Goal: Task Accomplishment & Management: Manage account settings

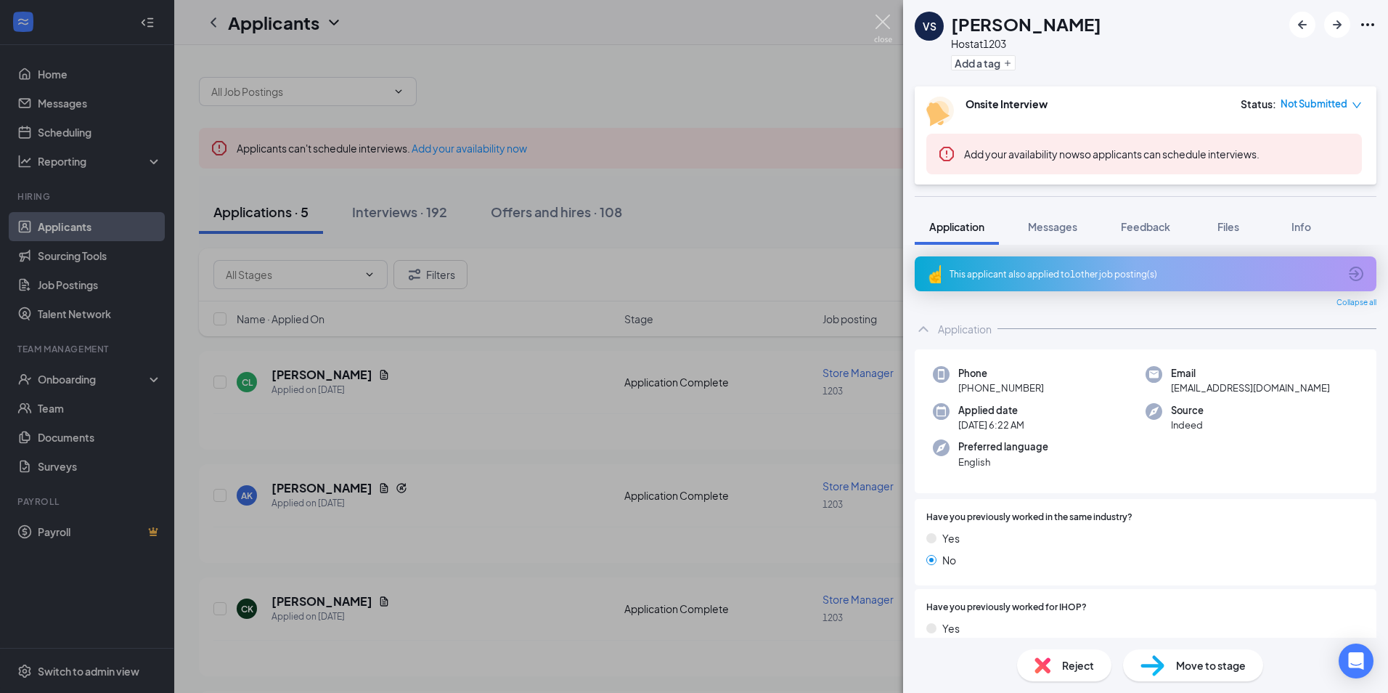
drag, startPoint x: 882, startPoint y: 20, endPoint x: 546, endPoint y: 178, distance: 371.6
click at [882, 20] on img at bounding box center [883, 29] width 18 height 28
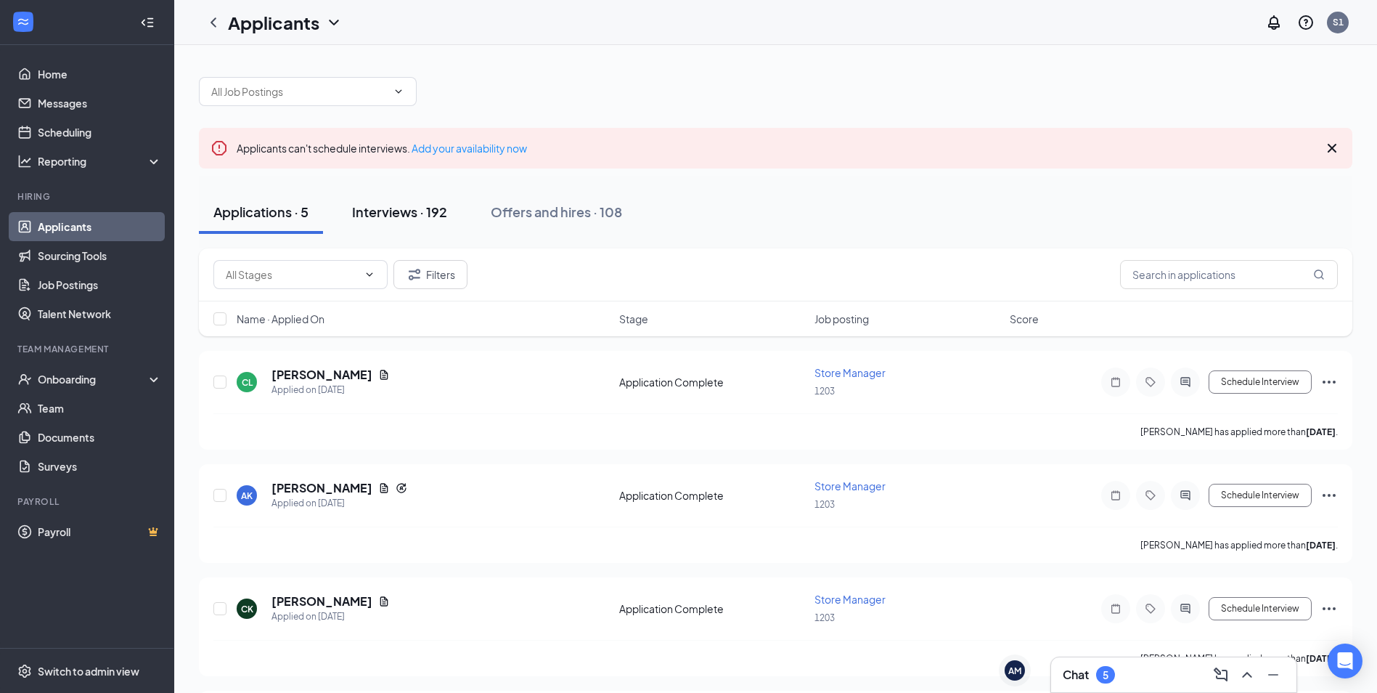
click at [384, 206] on div "Interviews · 192" at bounding box center [399, 212] width 95 height 18
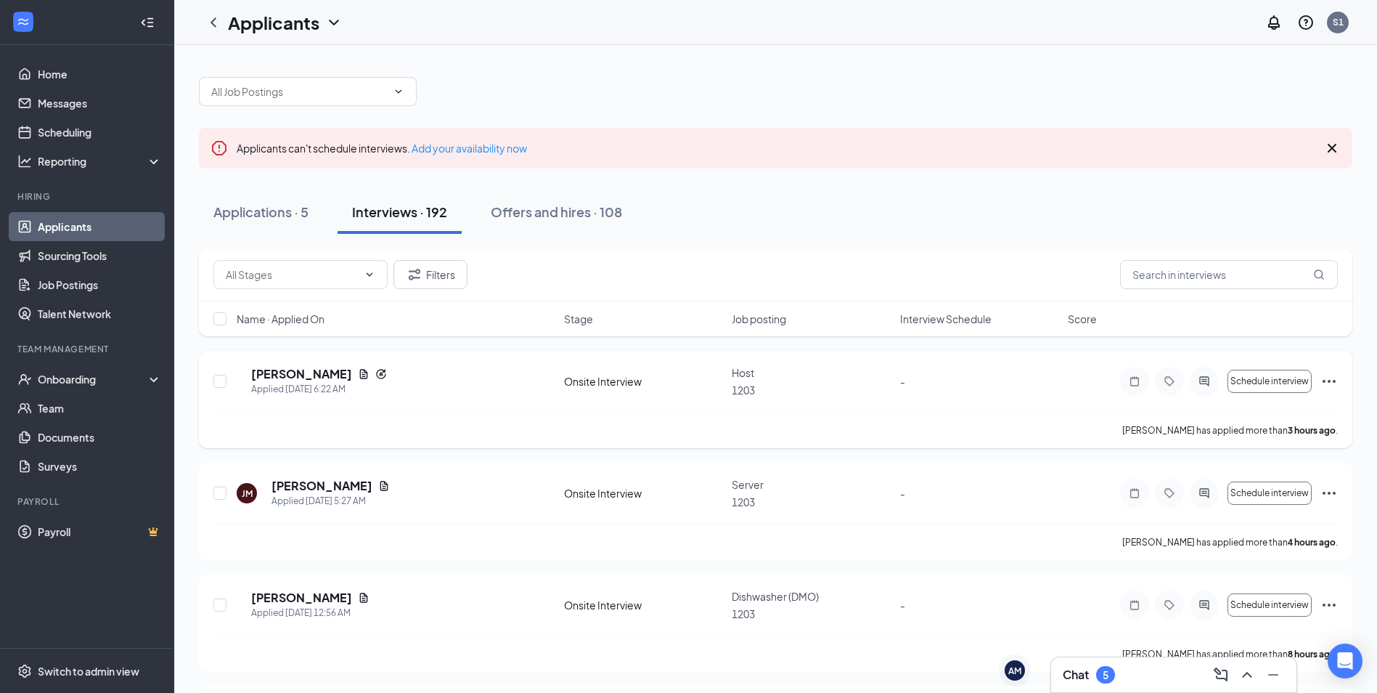
click at [1327, 378] on icon "Ellipses" at bounding box center [1329, 380] width 17 height 17
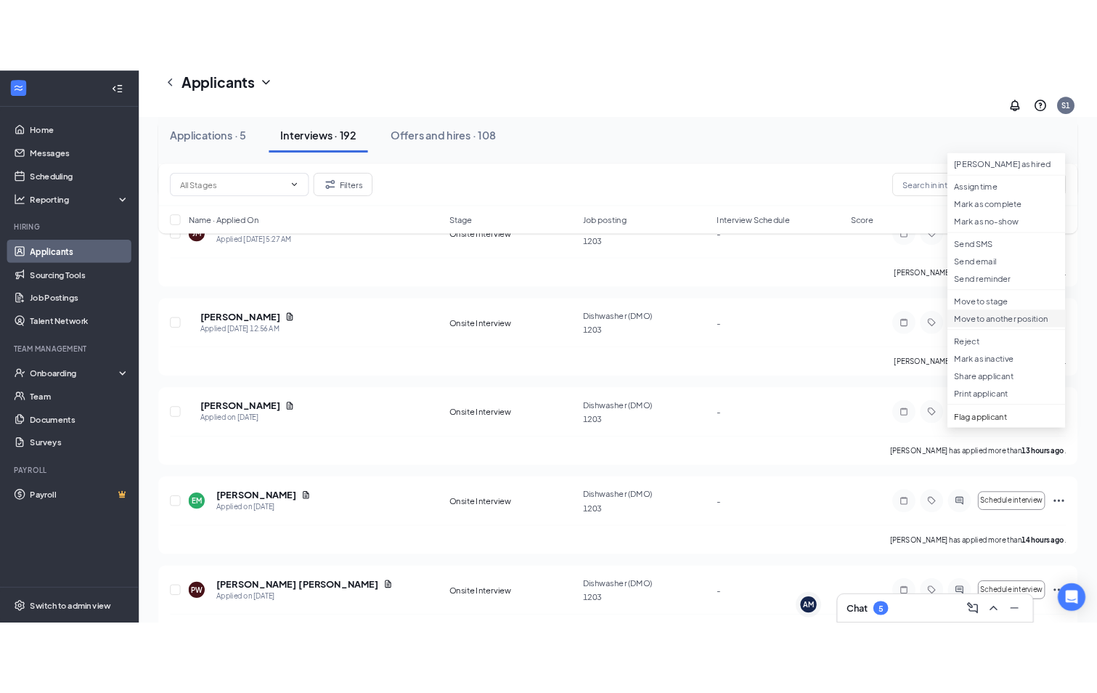
scroll to position [363, 0]
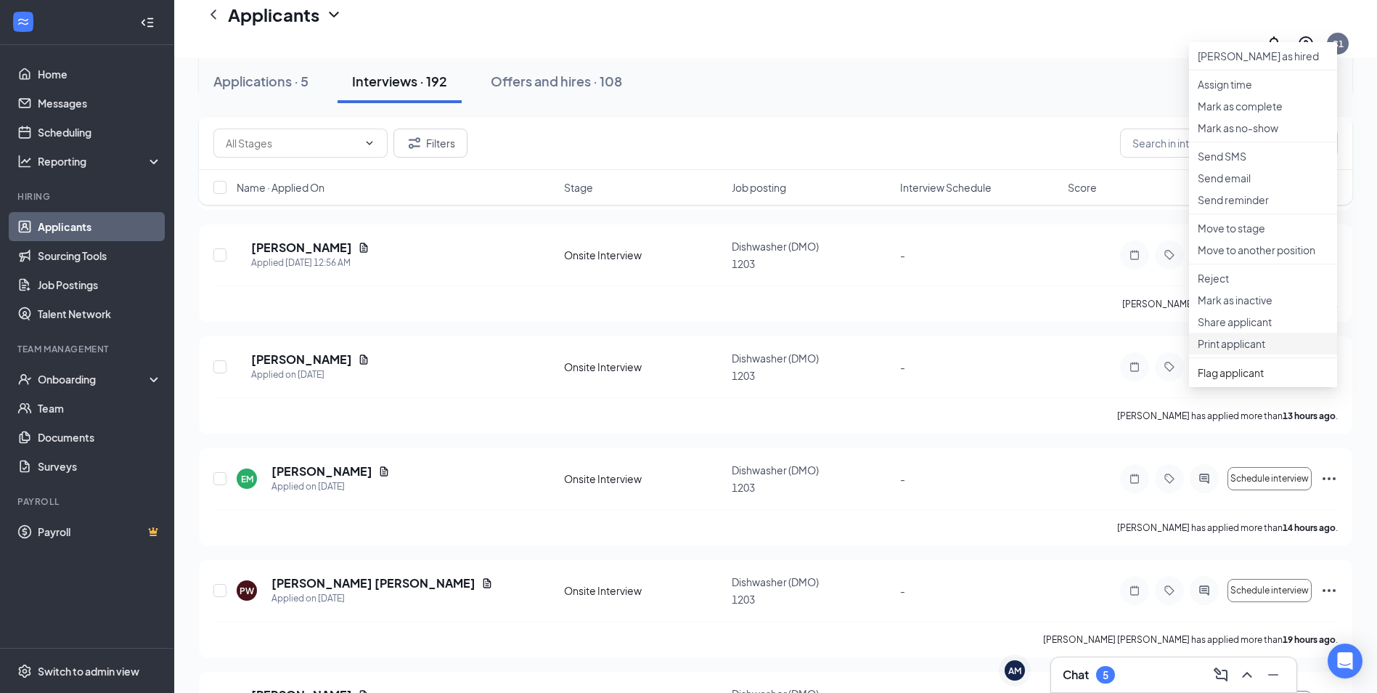
click at [1245, 351] on p "Print applicant" at bounding box center [1263, 343] width 131 height 15
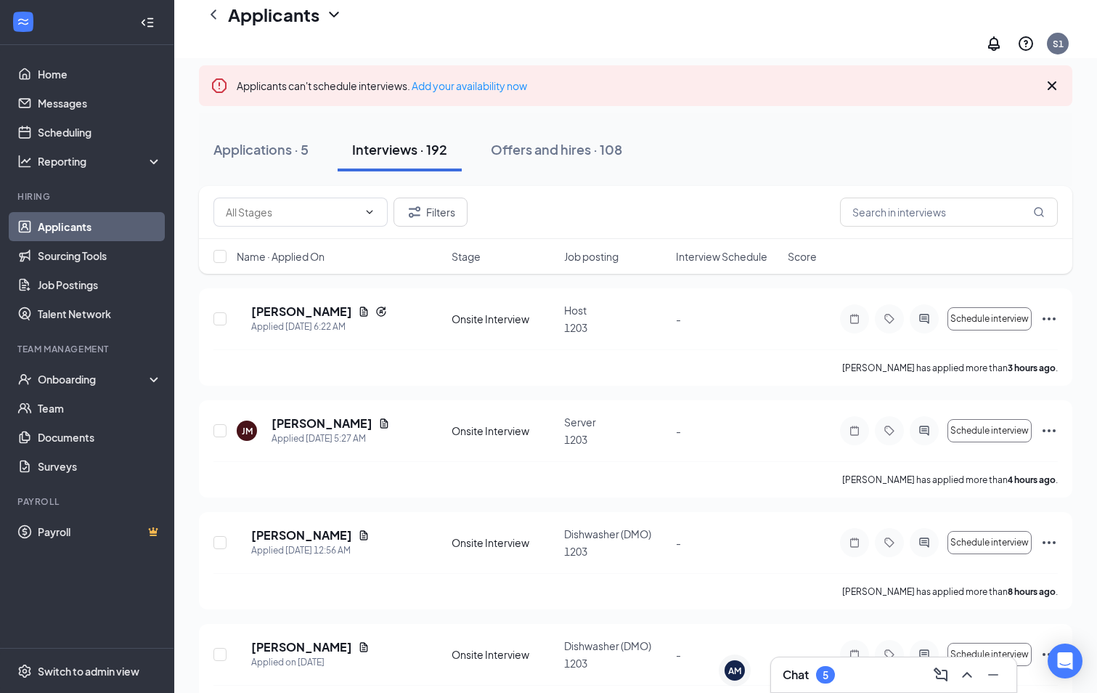
scroll to position [0, 0]
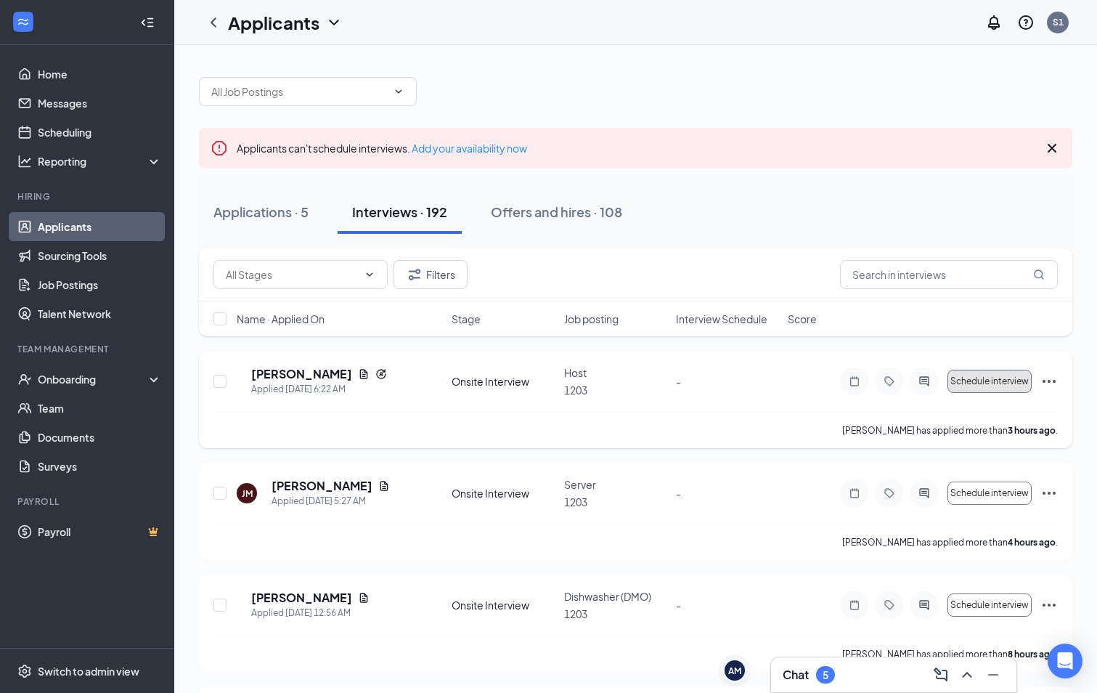
click at [987, 378] on span "Schedule interview" at bounding box center [989, 381] width 78 height 10
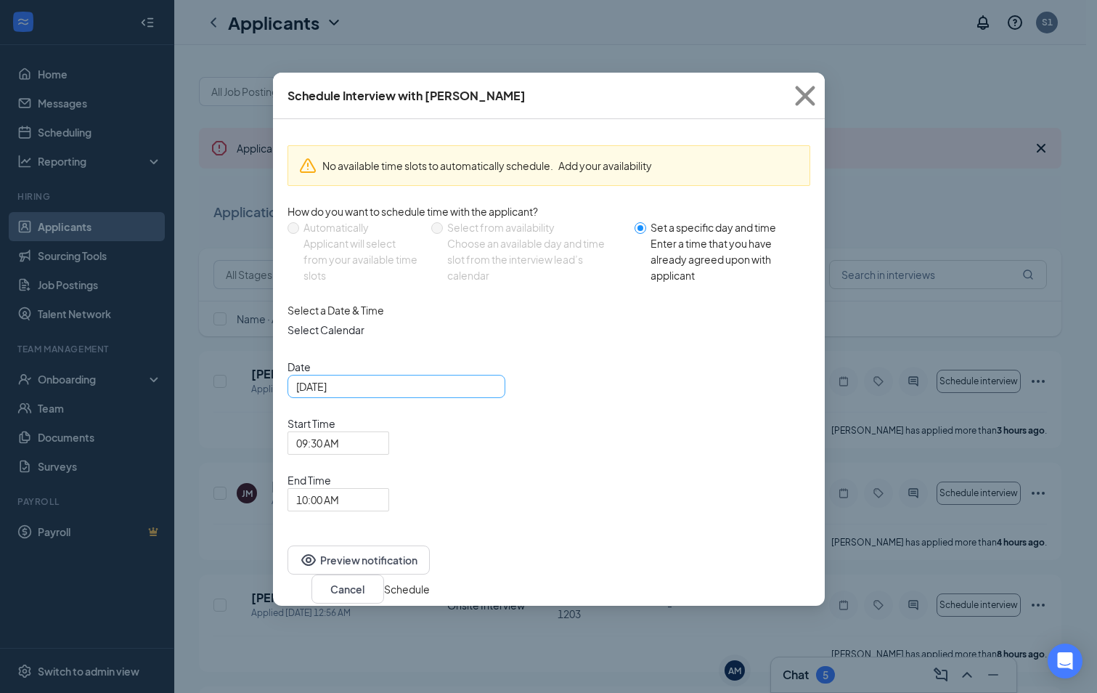
click at [484, 394] on div "[DATE]" at bounding box center [396, 386] width 200 height 16
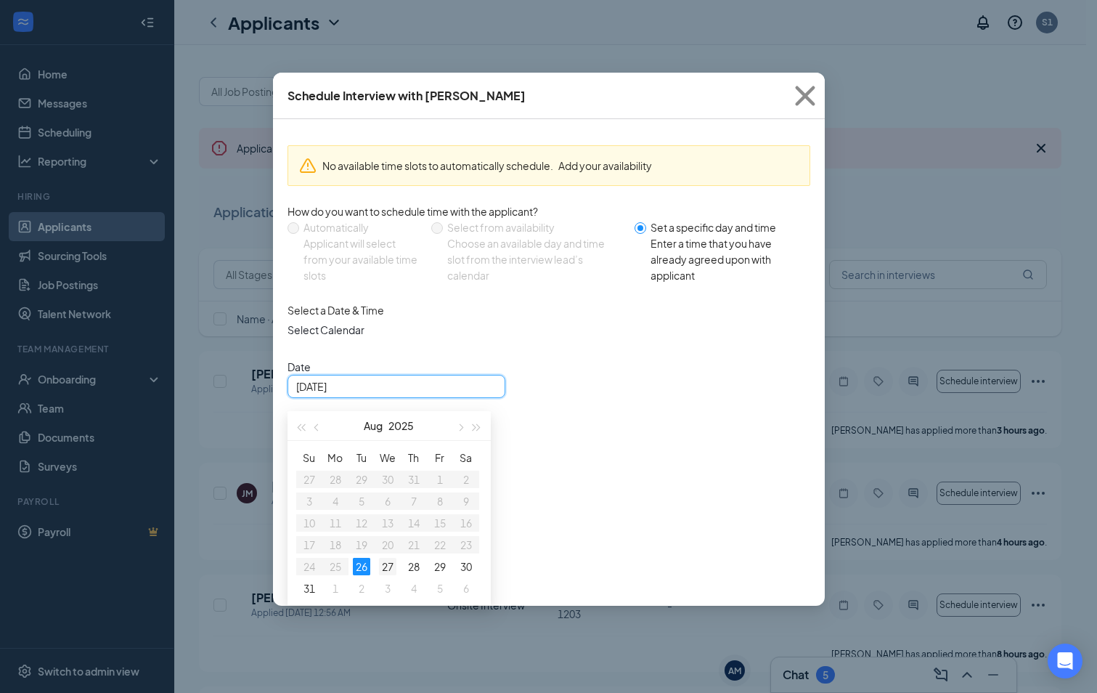
type input "[DATE]"
click at [388, 574] on div "27" at bounding box center [387, 566] width 17 height 17
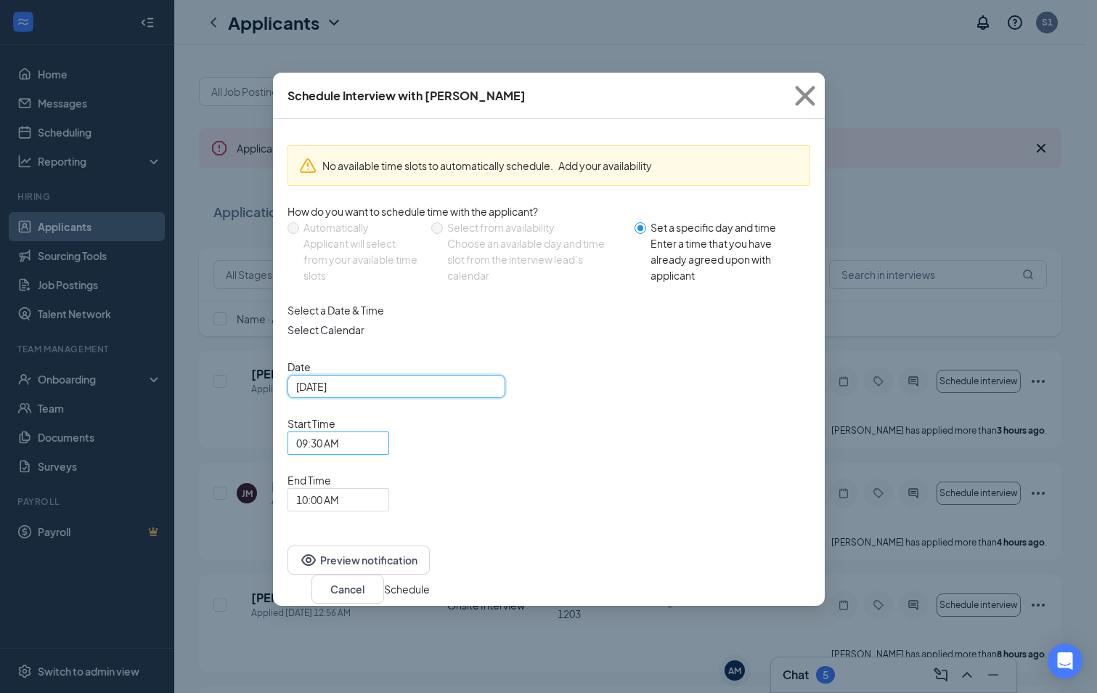
click at [367, 432] on span "09:30 AM" at bounding box center [331, 451] width 71 height 39
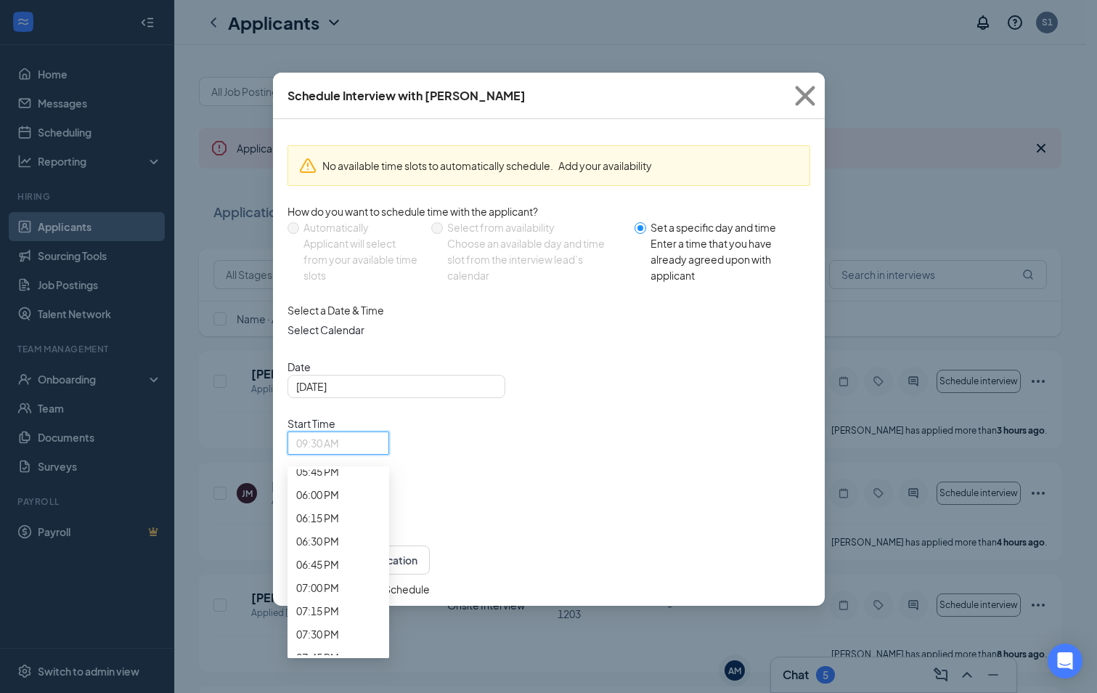
scroll to position [1699, 0]
click at [339, 62] on span "01:30 PM" at bounding box center [317, 54] width 43 height 16
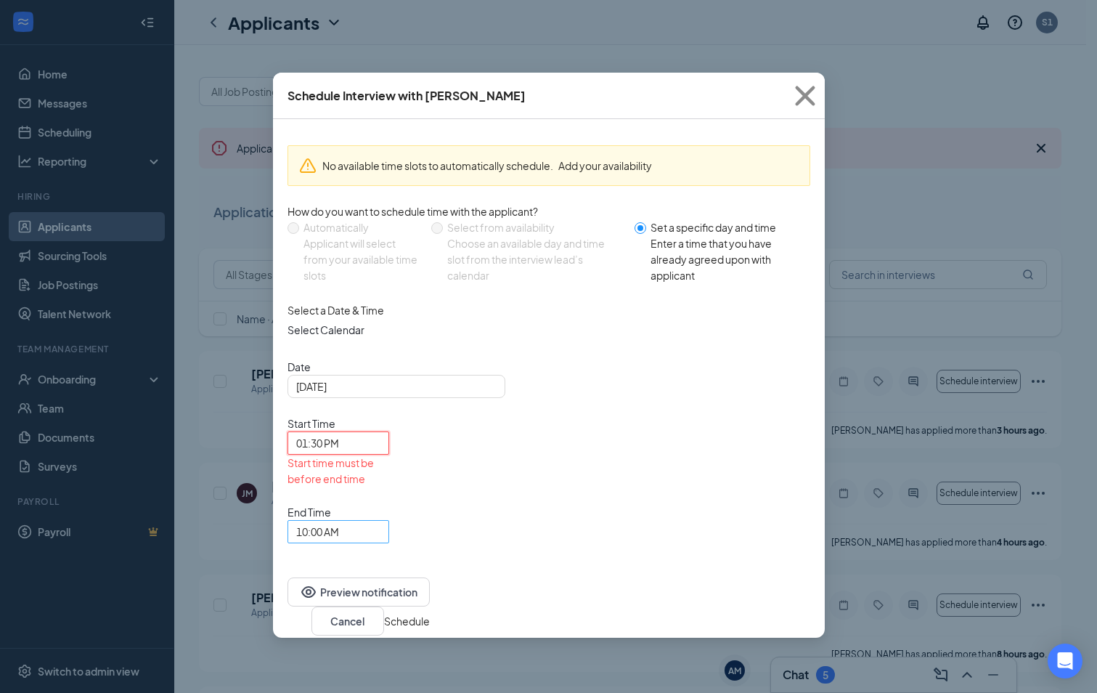
click at [367, 521] on span "10:00 AM" at bounding box center [331, 540] width 71 height 39
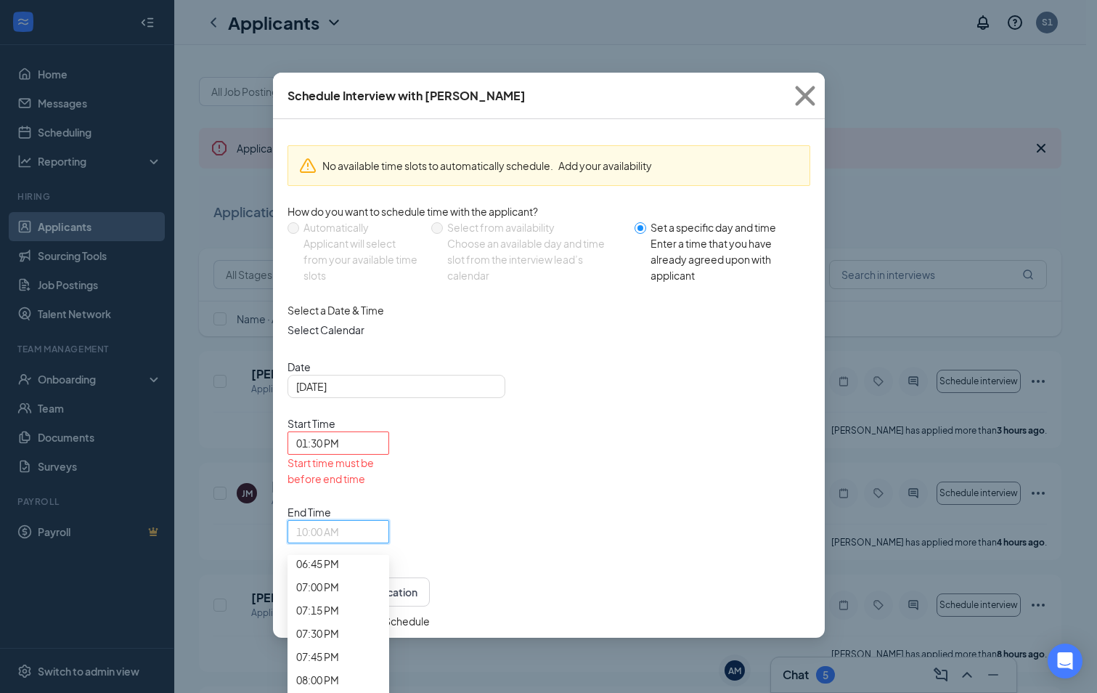
scroll to position [1839, 0]
click at [339, 34] on span "01:45 PM" at bounding box center [317, 26] width 43 height 16
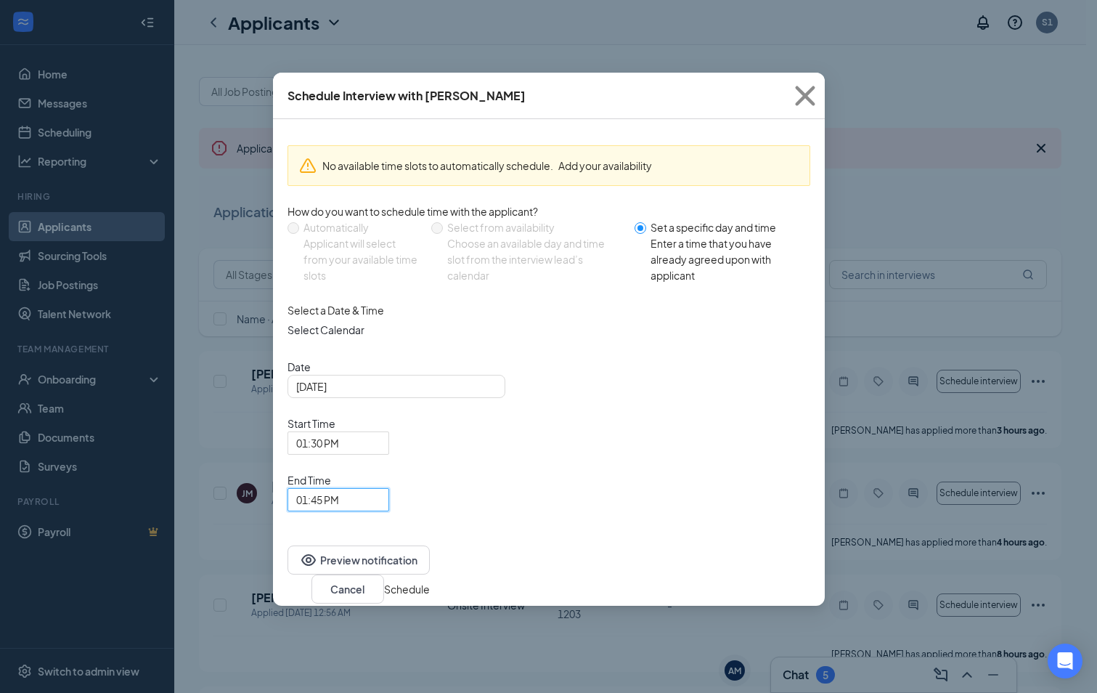
click at [430, 581] on button "Schedule" at bounding box center [407, 589] width 46 height 16
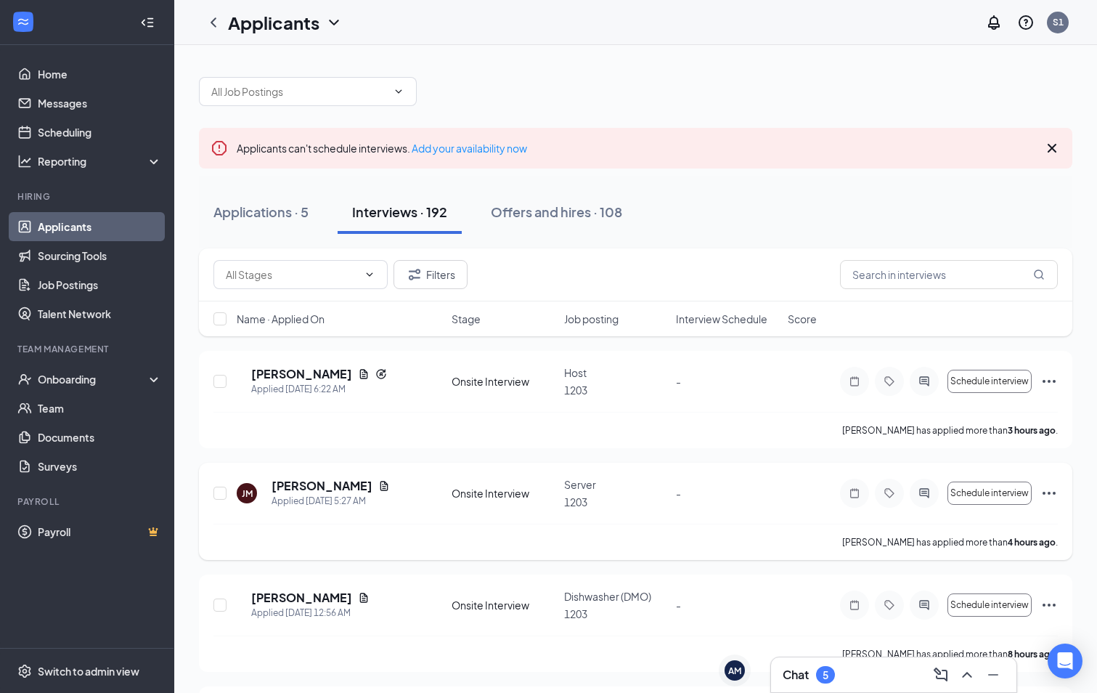
scroll to position [73, 0]
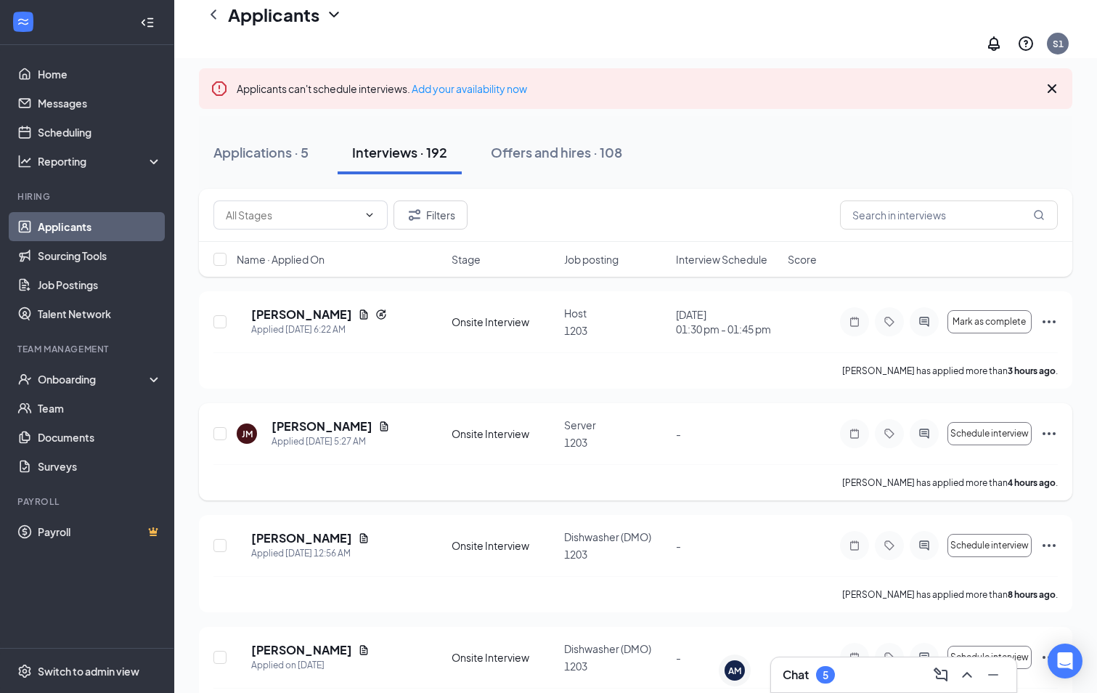
click at [1046, 425] on icon "Ellipses" at bounding box center [1049, 433] width 17 height 17
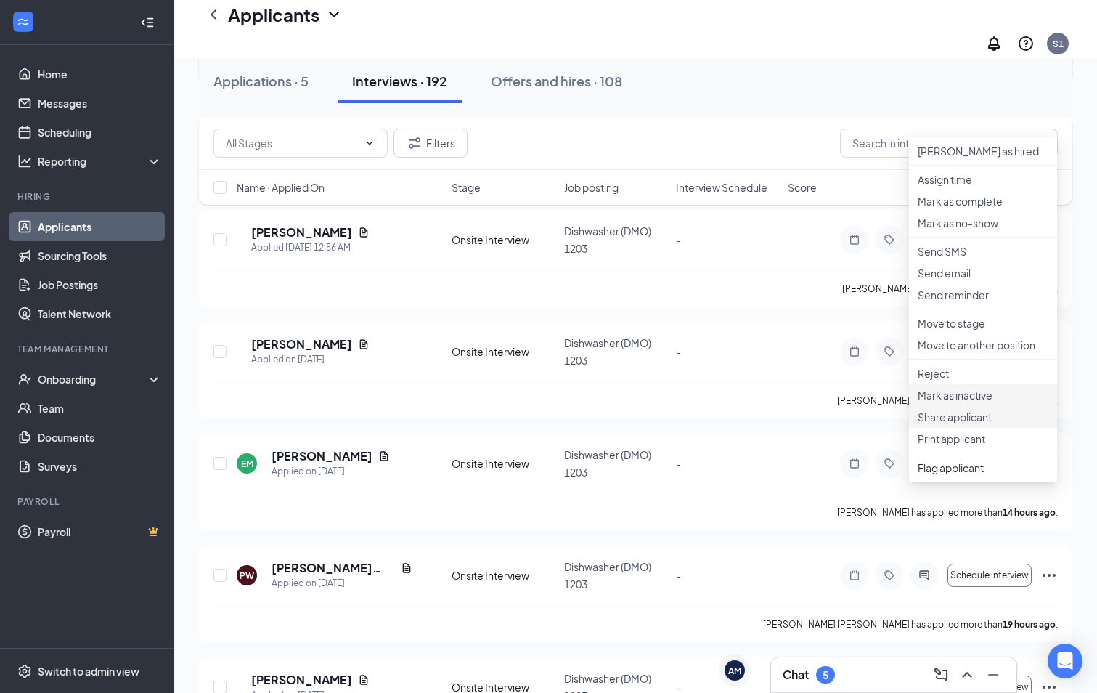
scroll to position [436, 0]
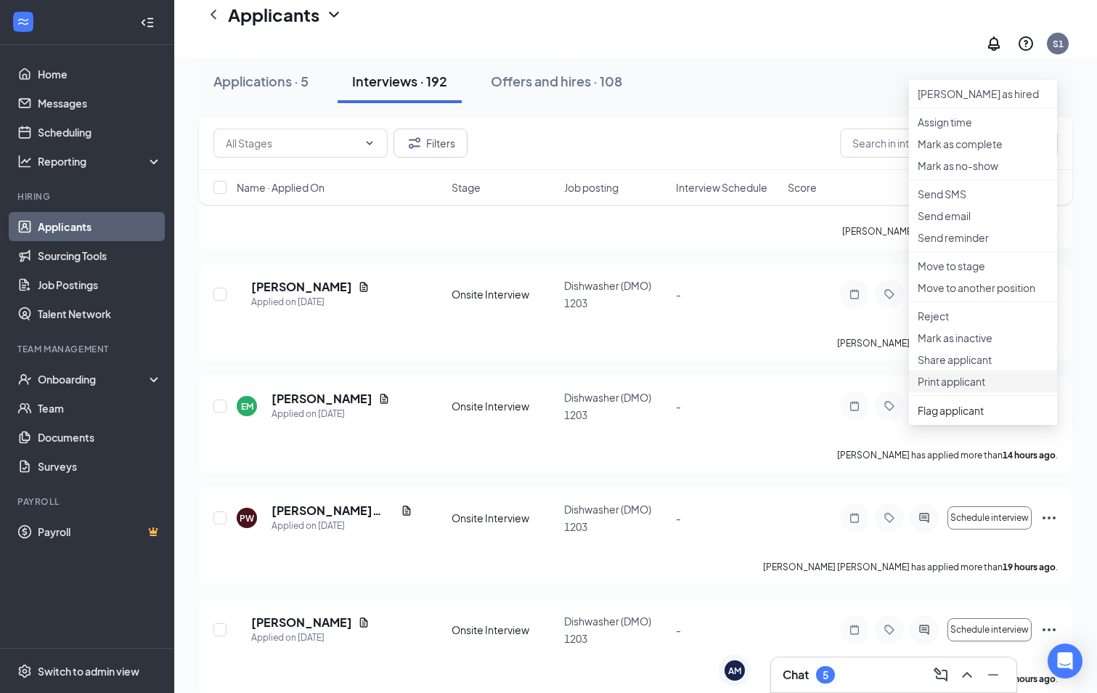
click at [961, 388] on p "Print applicant" at bounding box center [983, 381] width 131 height 15
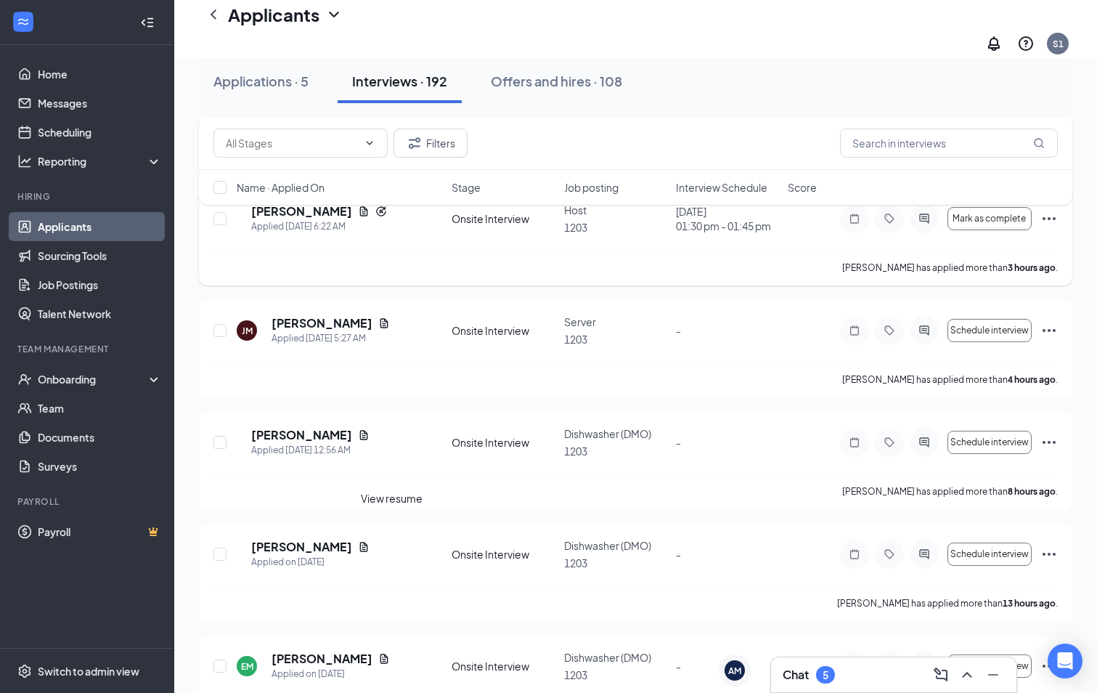
scroll to position [145, 0]
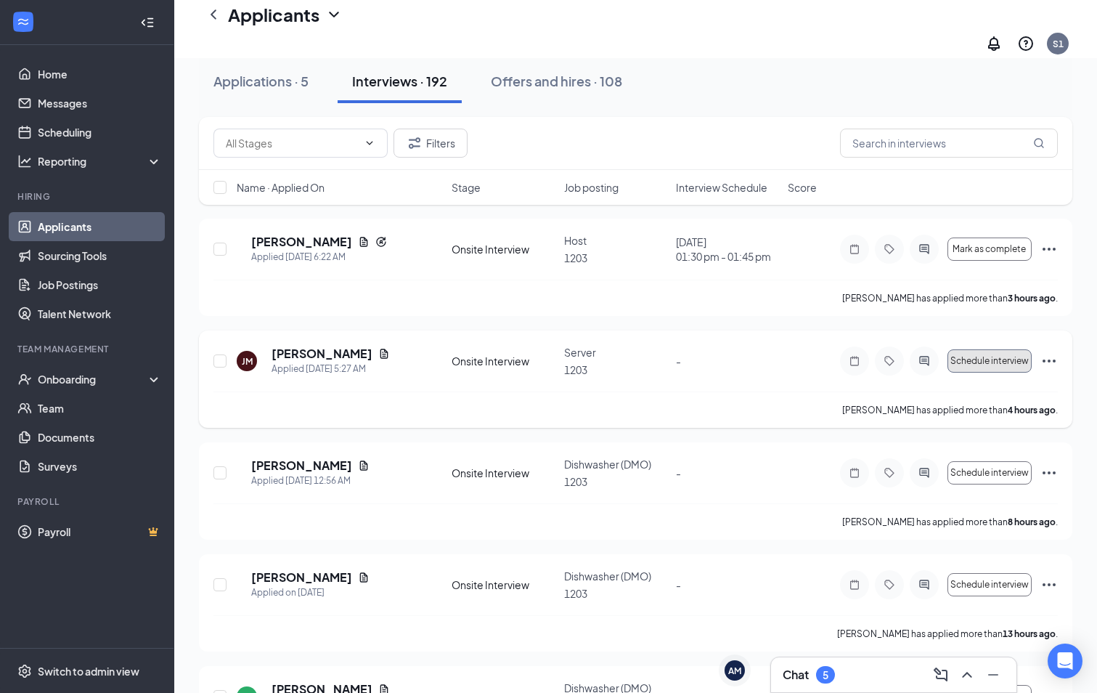
click at [971, 349] on button "Schedule interview" at bounding box center [990, 360] width 84 height 23
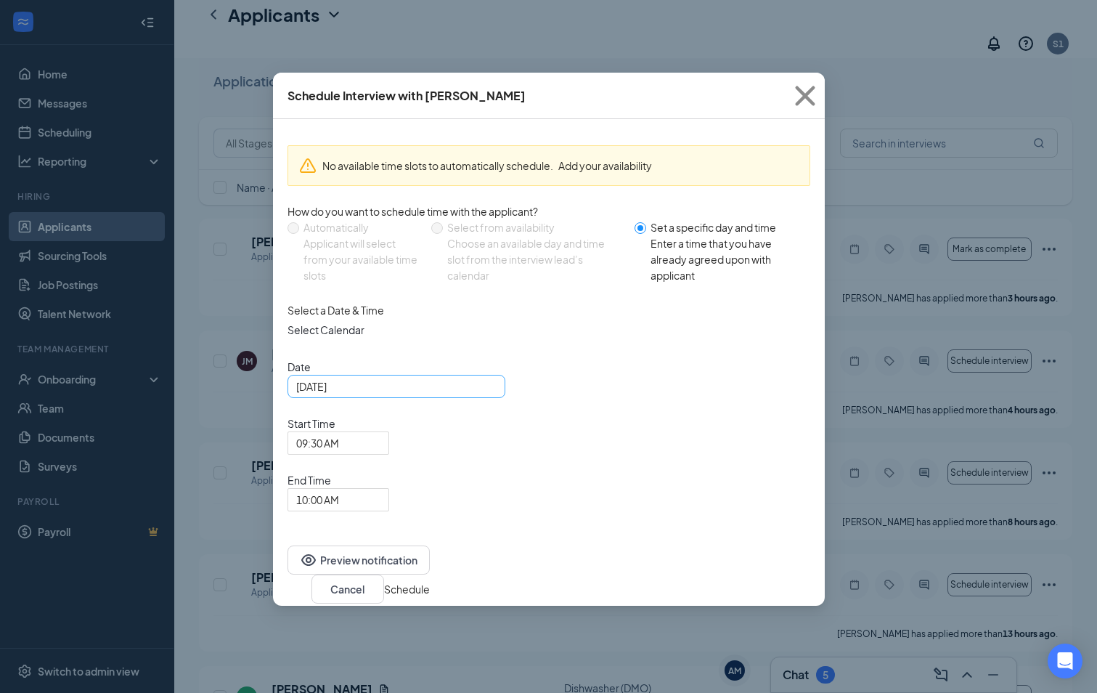
click at [481, 394] on div "[DATE]" at bounding box center [396, 386] width 200 height 16
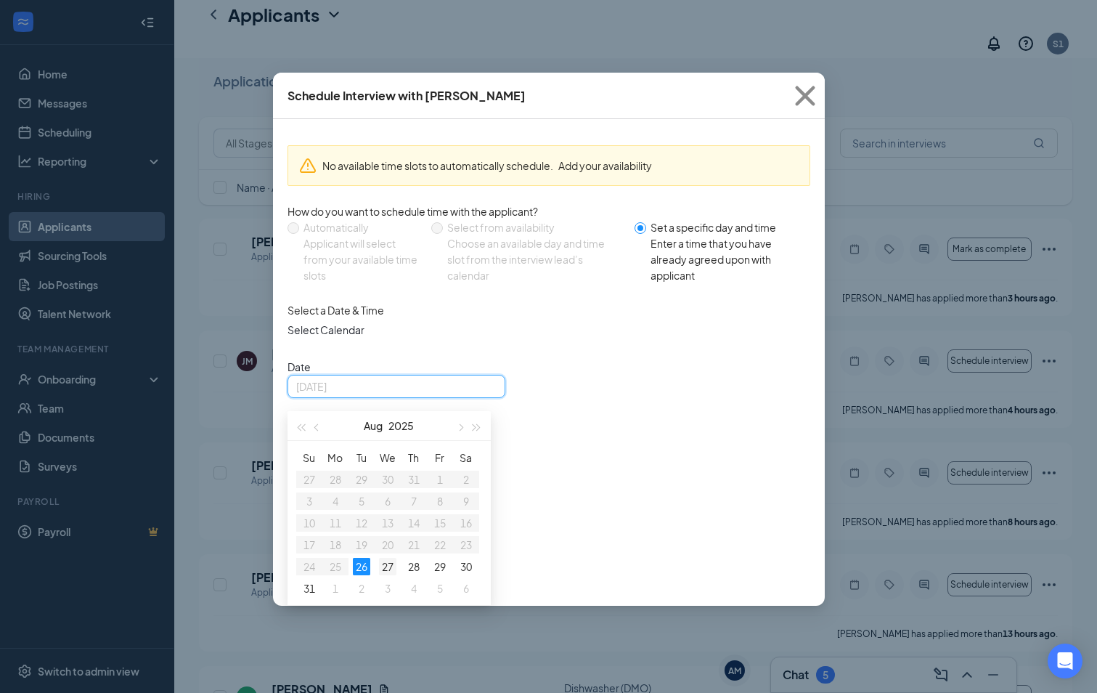
type input "[DATE]"
click at [388, 575] on div "27" at bounding box center [387, 566] width 17 height 17
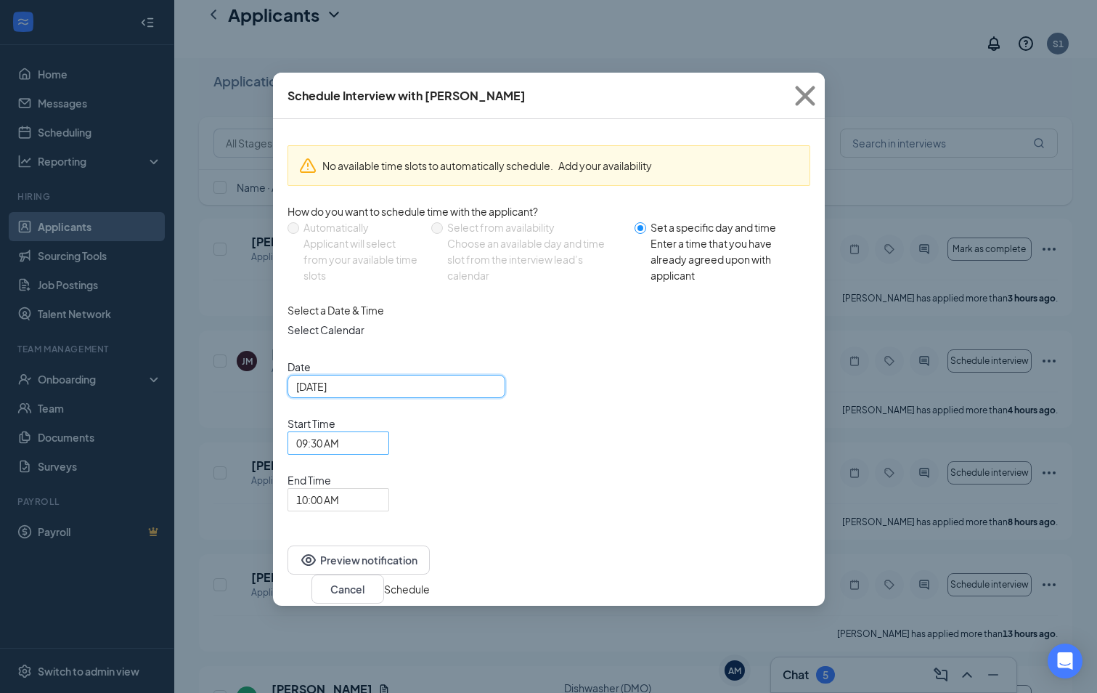
click at [380, 432] on span "09:30 AM" at bounding box center [338, 443] width 84 height 22
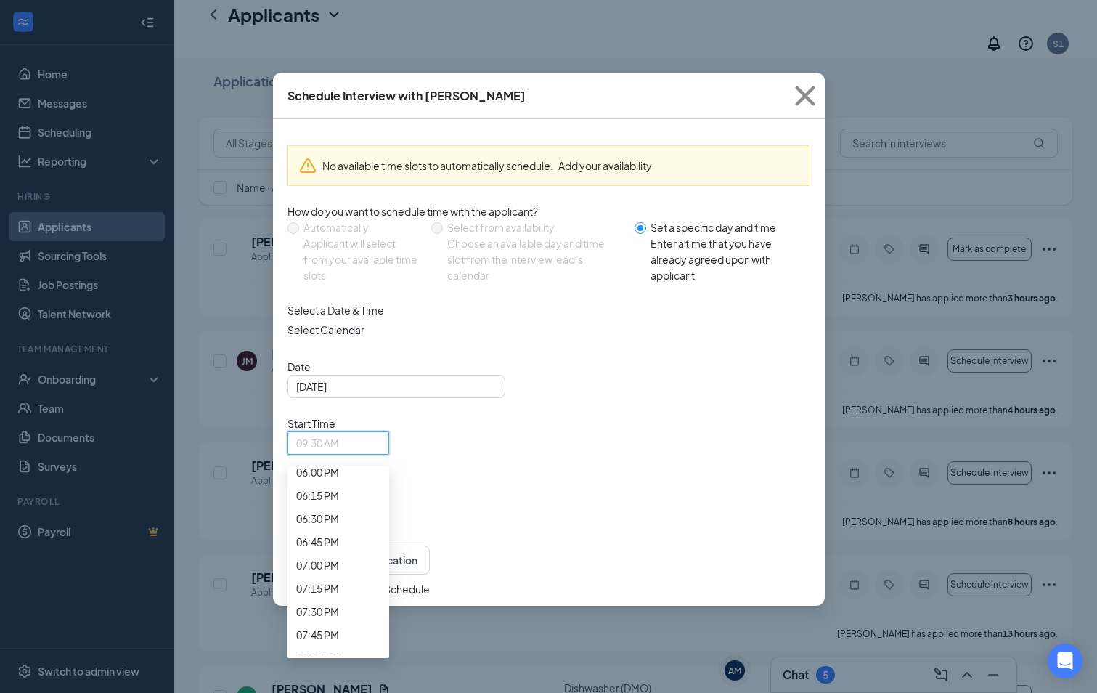
scroll to position [1772, 0]
click at [339, 12] on span "01:45 PM" at bounding box center [317, 4] width 43 height 16
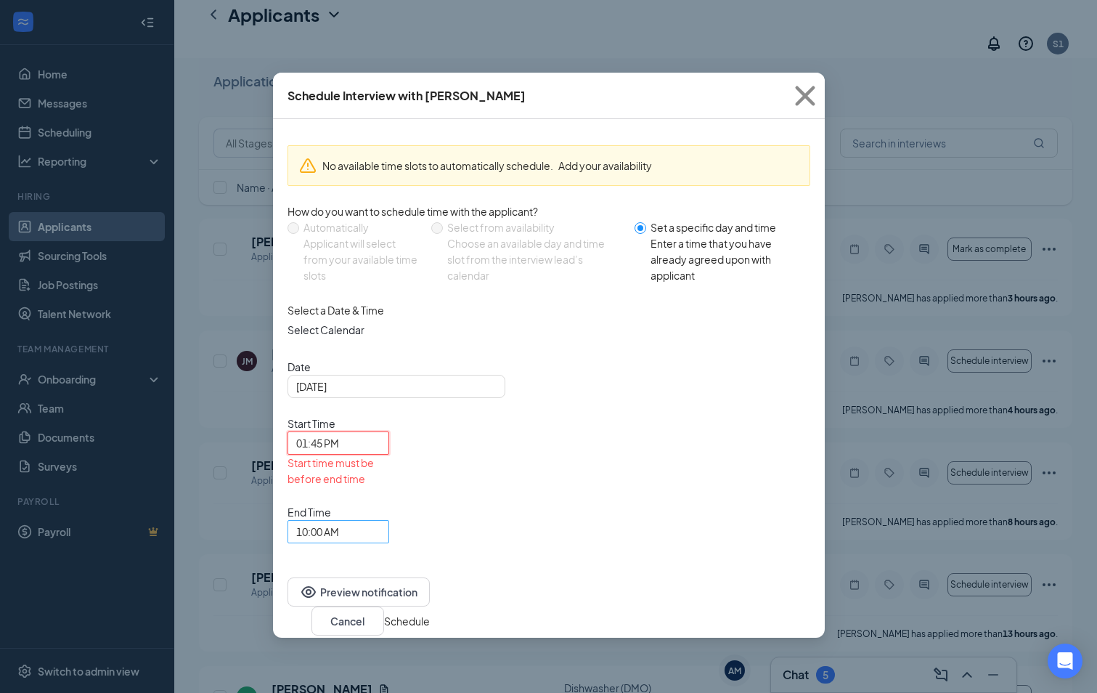
click at [367, 521] on span "10:00 AM" at bounding box center [331, 540] width 71 height 39
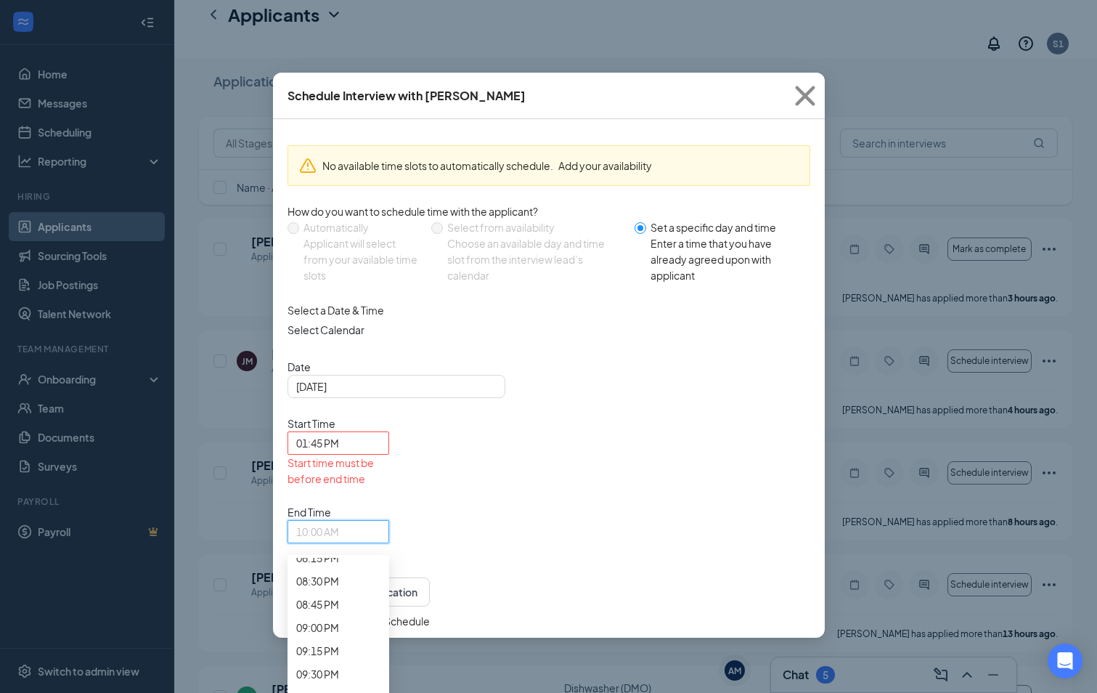
scroll to position [1839, 0]
click at [339, 57] on span "02:00 PM" at bounding box center [317, 49] width 43 height 16
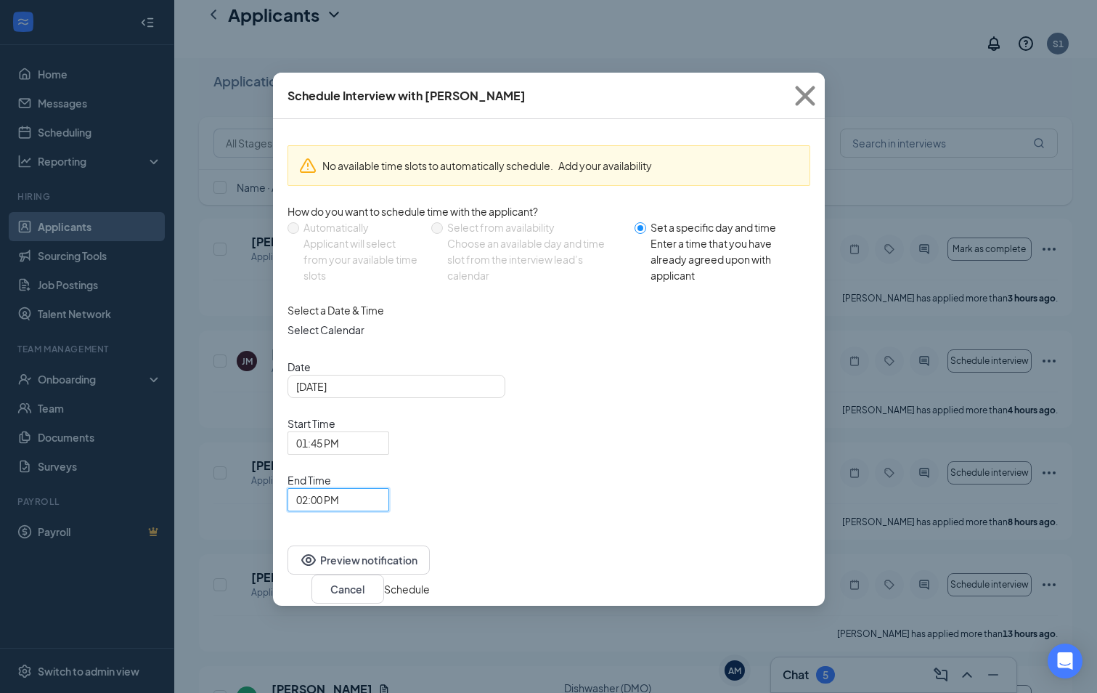
drag, startPoint x: 786, startPoint y: 494, endPoint x: 759, endPoint y: 489, distance: 27.3
click at [430, 581] on button "Schedule" at bounding box center [407, 589] width 46 height 16
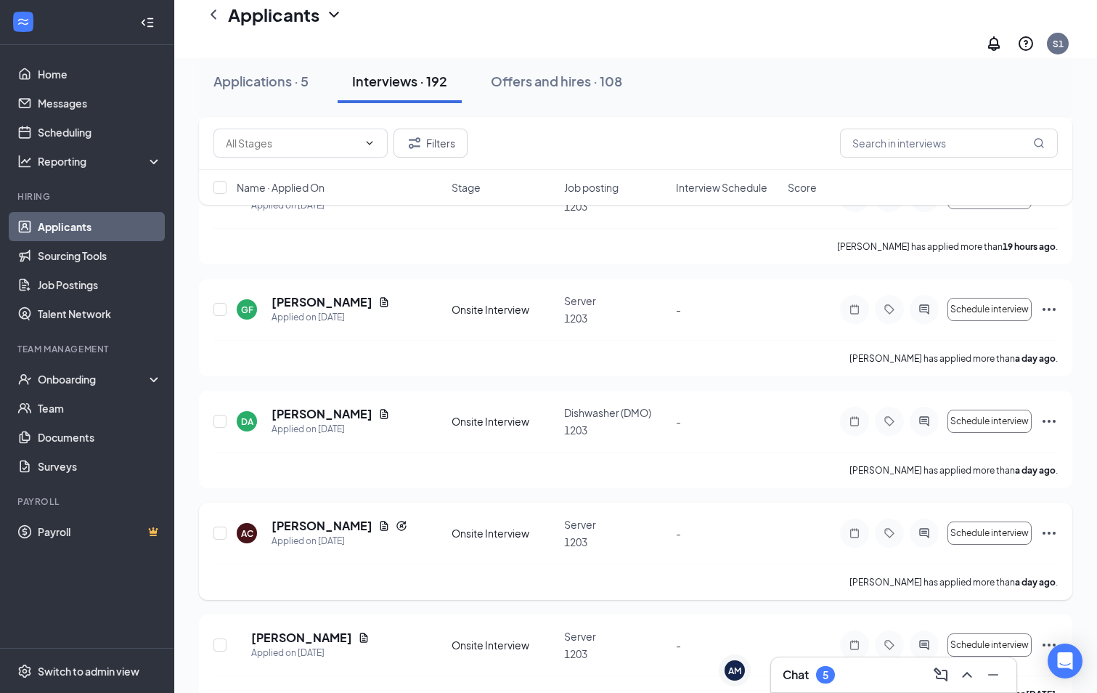
scroll to position [944, 0]
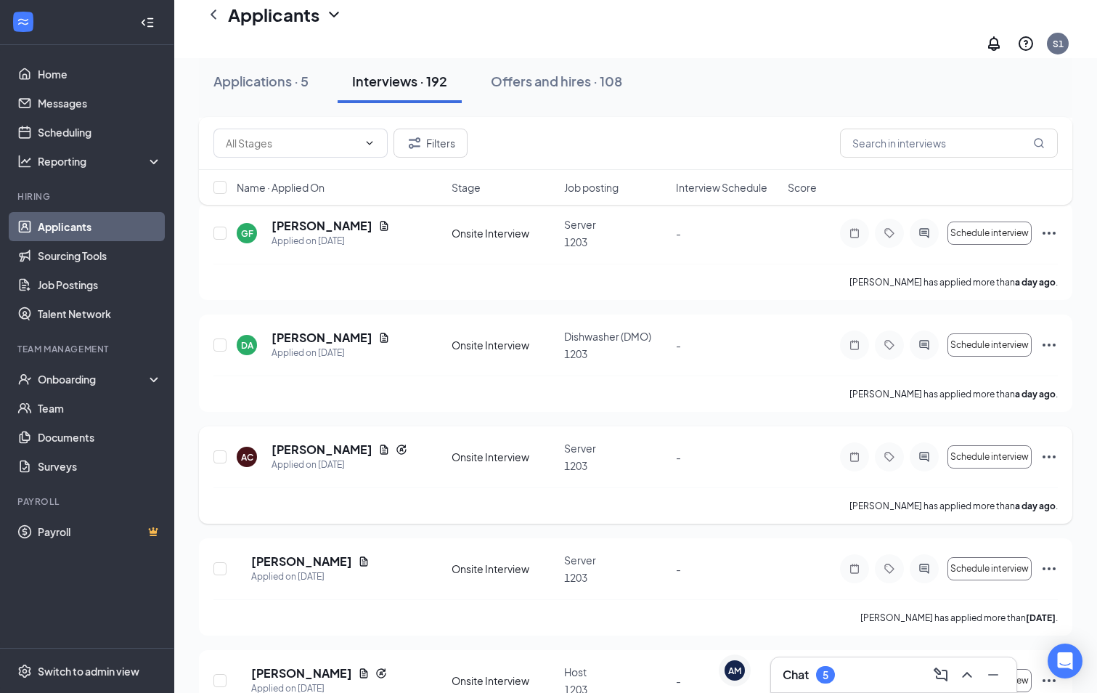
click at [1046, 448] on icon "Ellipses" at bounding box center [1049, 456] width 17 height 17
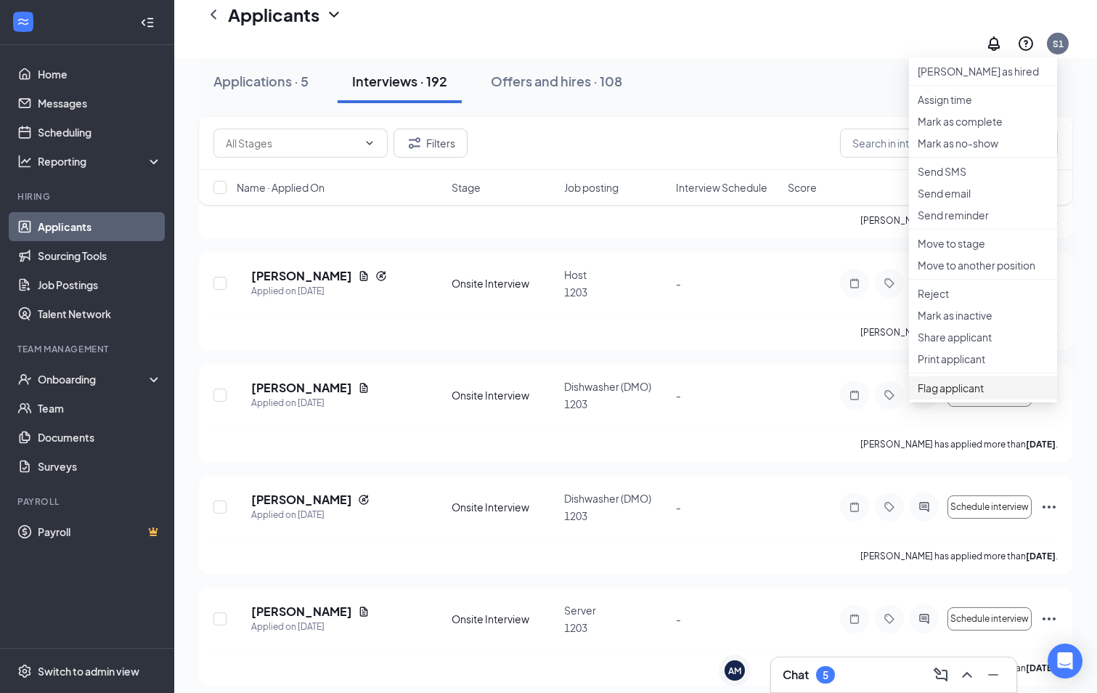
scroll to position [1452, 0]
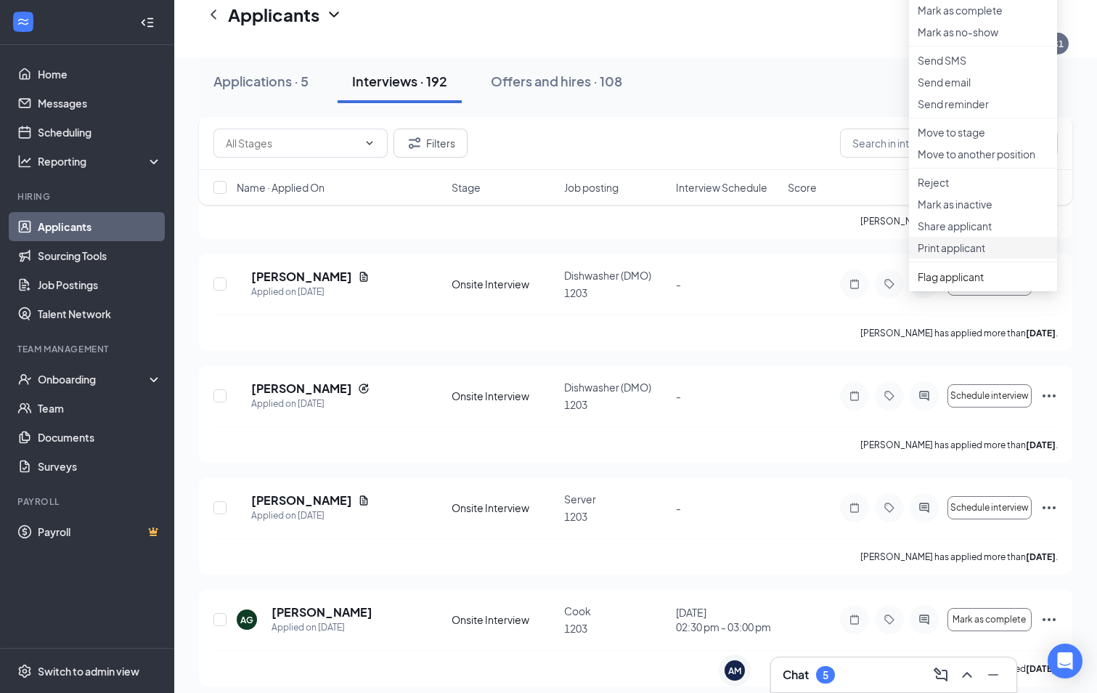
click at [973, 255] on p "Print applicant" at bounding box center [983, 247] width 131 height 15
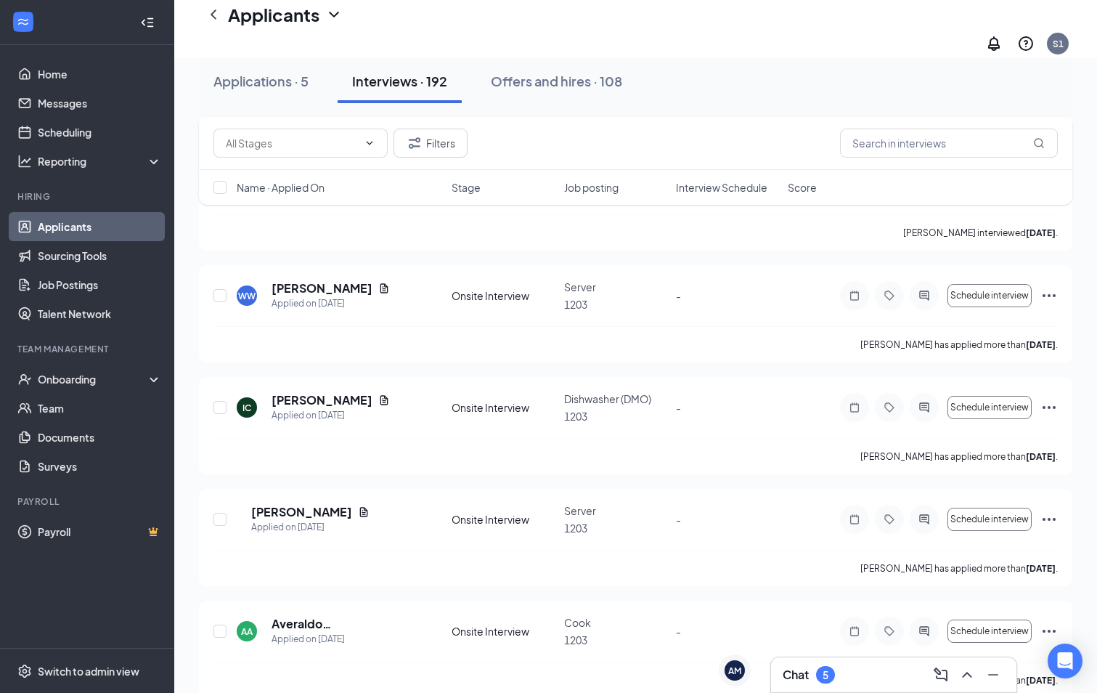
scroll to position [6753, 0]
